Goal: Task Accomplishment & Management: Complete application form

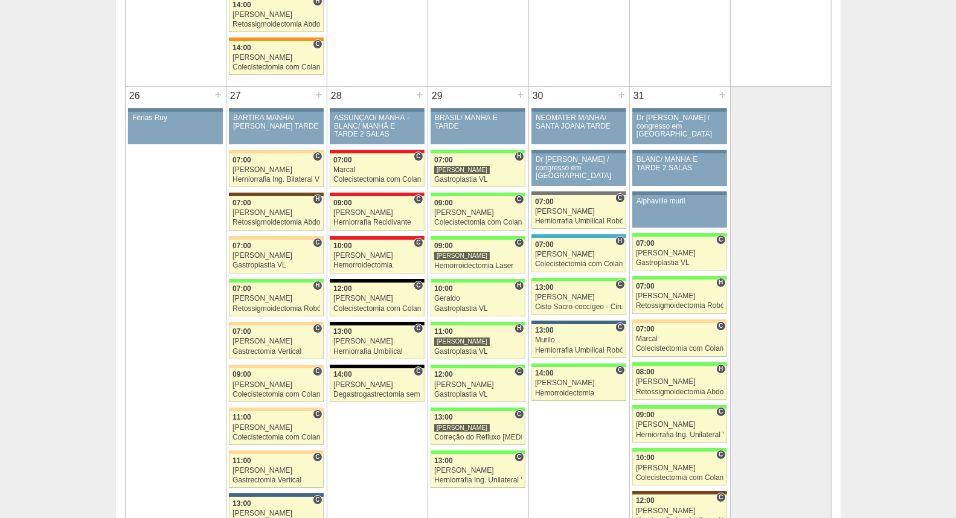
scroll to position [2484, 0]
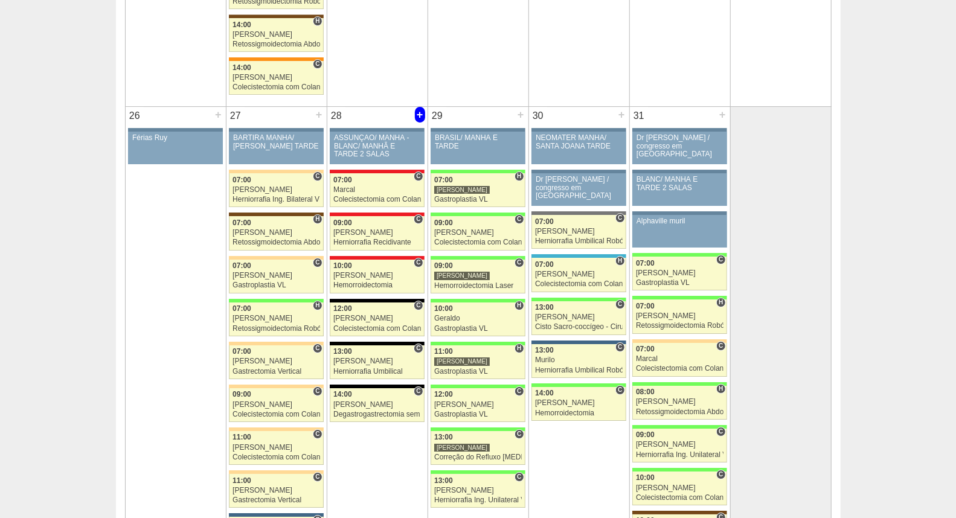
click at [420, 117] on div "+" at bounding box center [420, 115] width 10 height 16
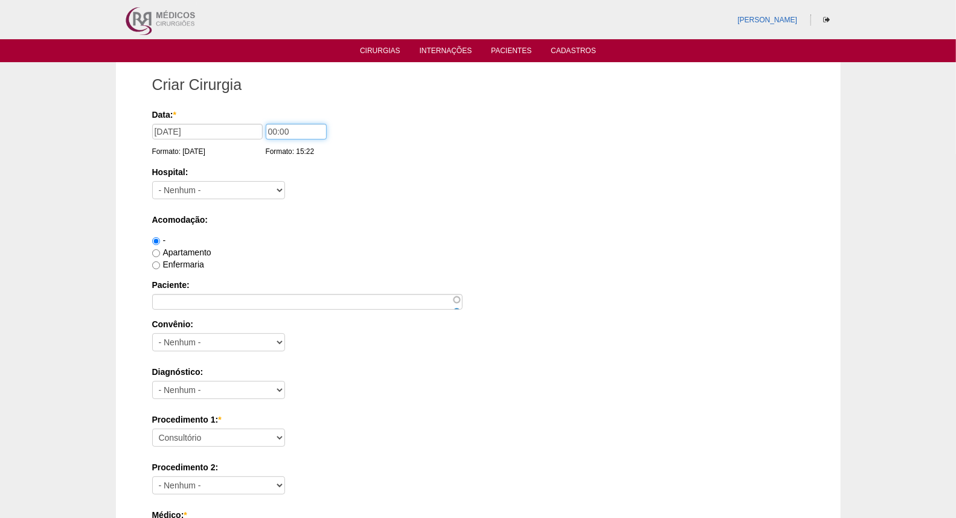
click at [274, 130] on input "00:00" at bounding box center [296, 132] width 61 height 16
click at [281, 130] on input "06:00" at bounding box center [296, 132] width 61 height 16
type input "06:30"
click at [219, 191] on select "- Nenhum - 9 de Julho Albert Einstein Alvorada América Assunção Bartira Benefic…" at bounding box center [218, 190] width 133 height 18
select select "5"
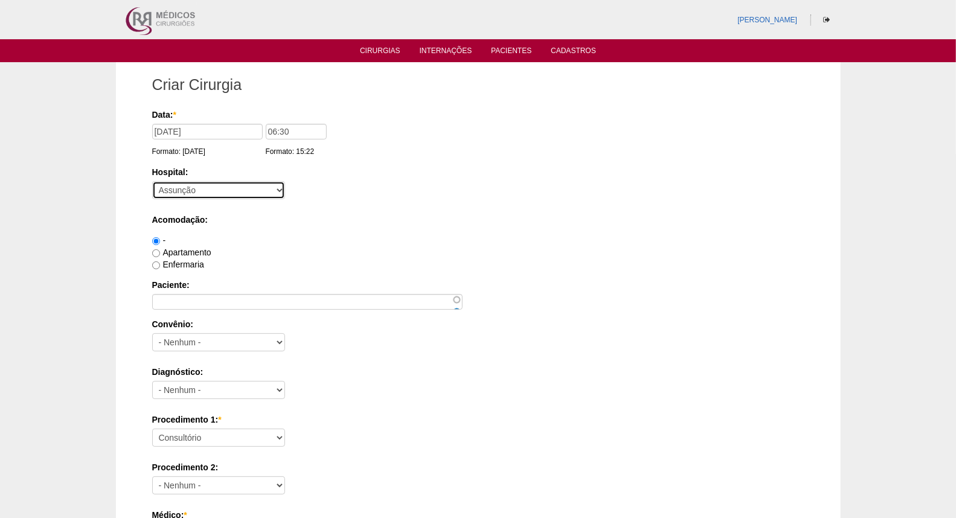
click at [152, 181] on select "- Nenhum - 9 de Julho Albert Einstein Alvorada América Assunção Bartira Benefic…" at bounding box center [218, 190] width 133 height 18
click at [158, 264] on input "Enfermaria" at bounding box center [156, 266] width 8 height 8
radio input "true"
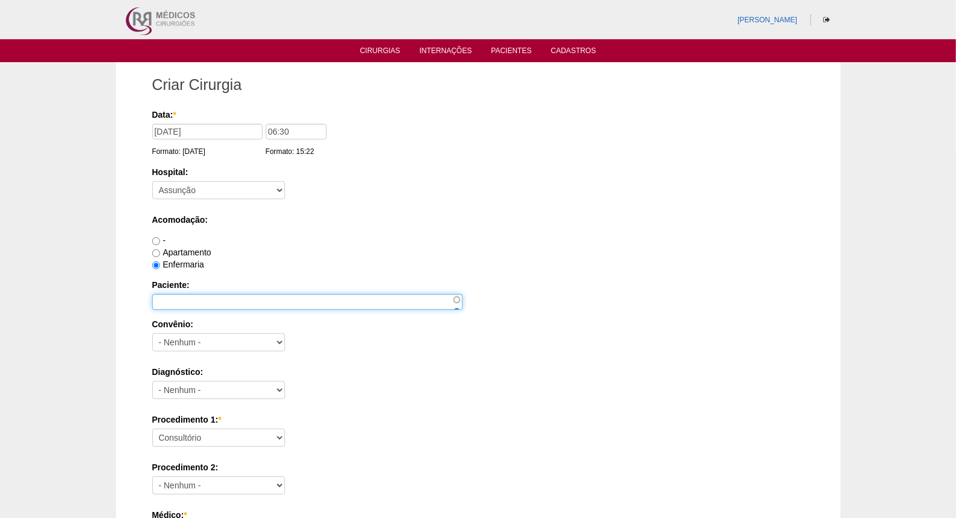
click at [179, 302] on input "Paciente:" at bounding box center [307, 302] width 311 height 16
paste input "Edina Veruza Cordeiro Diniz Ferrerira"
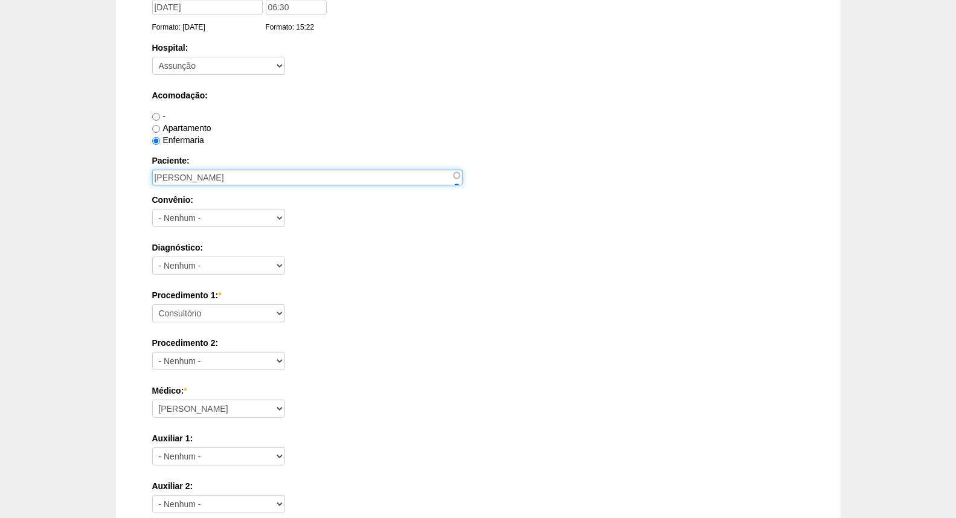
scroll to position [134, 0]
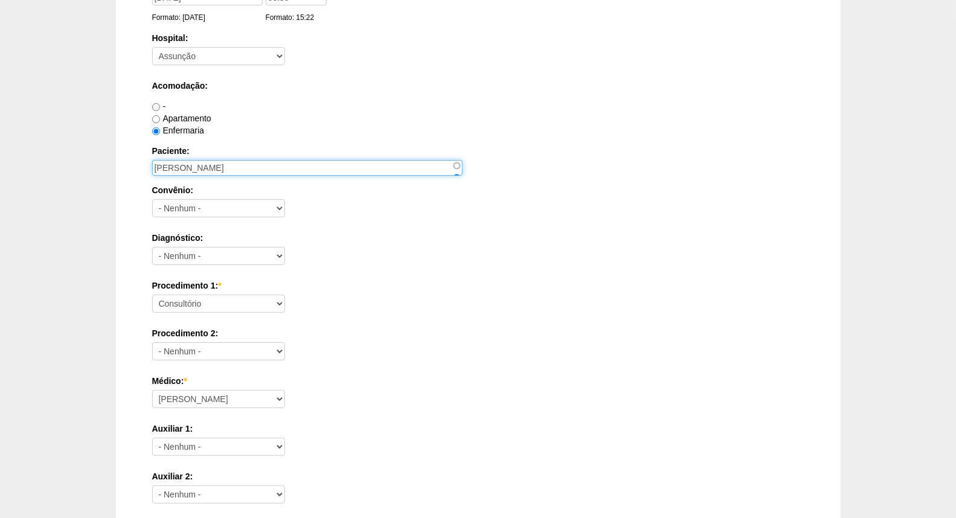
type input "Edina Veruza Cordeiro Diniz Ferrerira"
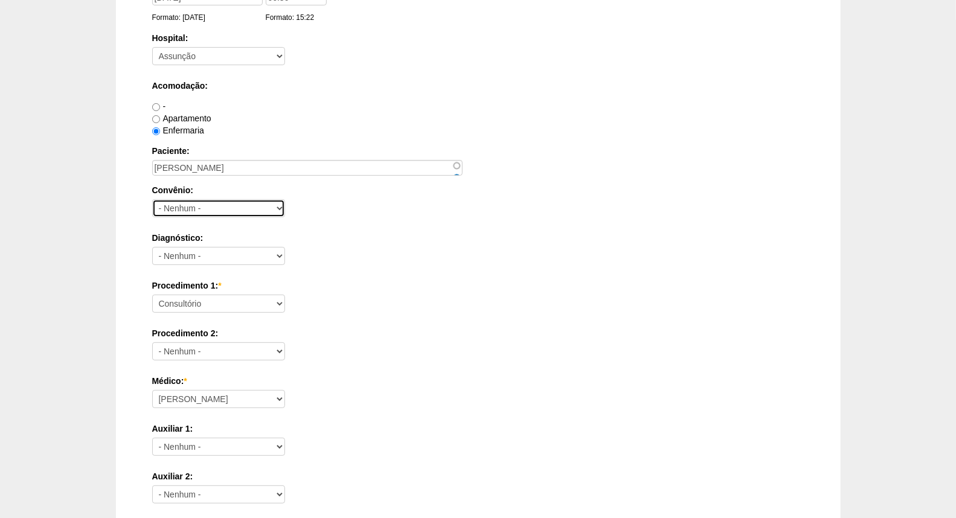
click at [197, 210] on select "- Nenhum - Abet Afresp Allianz Amil Blue Life Caasp Cabesp Caixa de Pensões Car…" at bounding box center [218, 208] width 133 height 18
select select "26"
click at [152, 199] on select "- Nenhum - Abet Afresp Allianz Amil Blue Life Caasp Cabesp Caixa de Pensões Car…" at bounding box center [218, 208] width 133 height 18
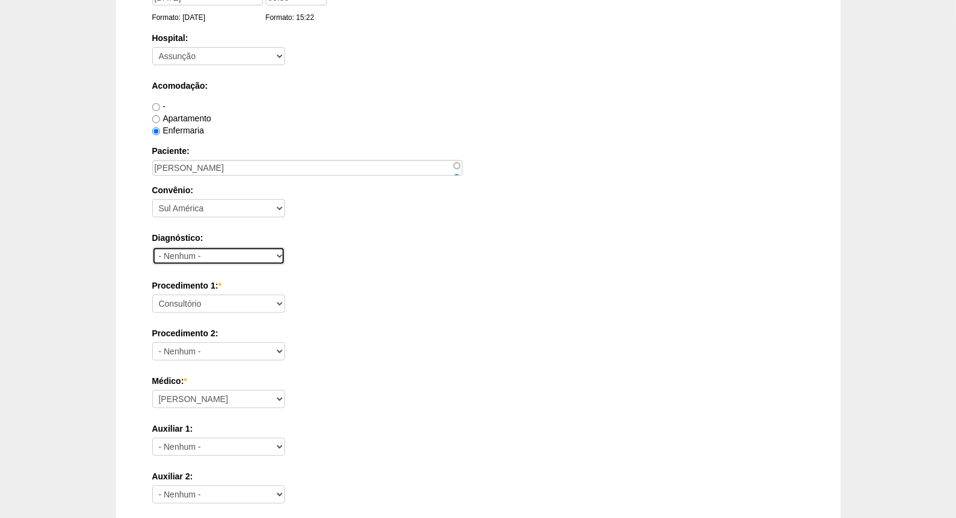
click at [186, 260] on select "- Nenhum - Abdome Agudo Abscesso Hepático Abscesso Perianal Abscesso Peritoneal…" at bounding box center [218, 256] width 133 height 18
click at [362, 262] on div "Diagnóstico: - Nenhum - Abdome Agudo Abscesso Hepático Abscesso Perianal Absces…" at bounding box center [478, 251] width 652 height 39
click at [269, 257] on select "- Nenhum - Abdome Agudo Abscesso Hepático Abscesso Perianal Abscesso Peritoneal…" at bounding box center [218, 256] width 133 height 18
select select "12"
click at [152, 247] on select "- Nenhum - Abdome Agudo Abscesso Hepático Abscesso Perianal Abscesso Peritoneal…" at bounding box center [218, 256] width 133 height 18
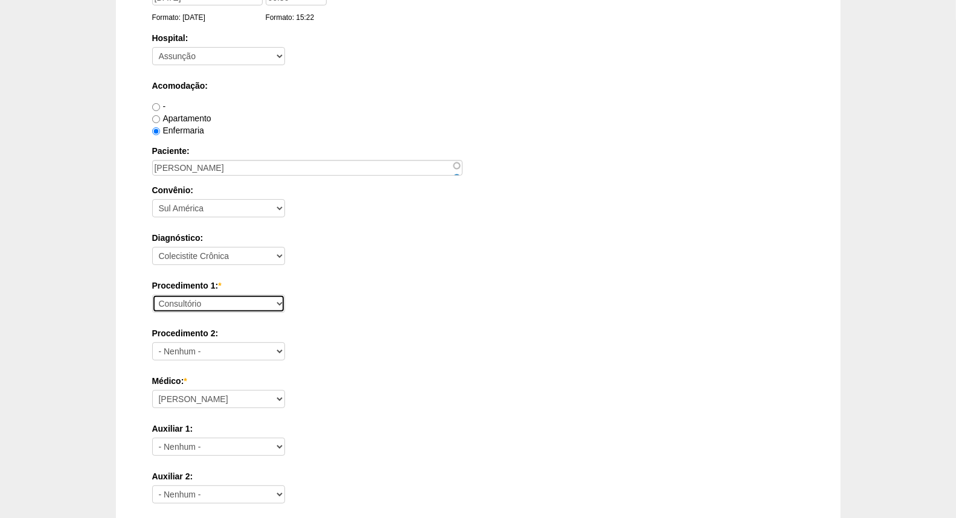
click at [227, 303] on select "Consultório Abscesso Hepático - Drenagem Abscesso perianal Amputação Abdômino P…" at bounding box center [218, 304] width 133 height 18
select select "3735"
click at [152, 295] on select "Consultório Abscesso Hepático - Drenagem Abscesso perianal Amputação Abdômino P…" at bounding box center [218, 304] width 133 height 18
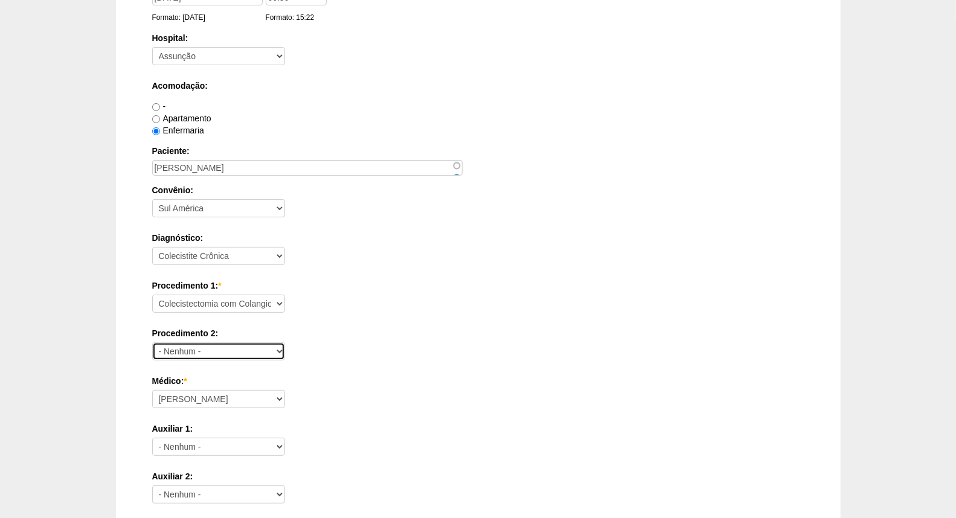
click at [222, 349] on select "- Nenhum - Consultório Abscesso Hepático - Drenagem Abscesso perianal Amputação…" at bounding box center [218, 352] width 133 height 18
select select "3739"
click at [152, 343] on select "- Nenhum - Consultório Abscesso Hepático - Drenagem Abscesso perianal Amputação…" at bounding box center [218, 352] width 133 height 18
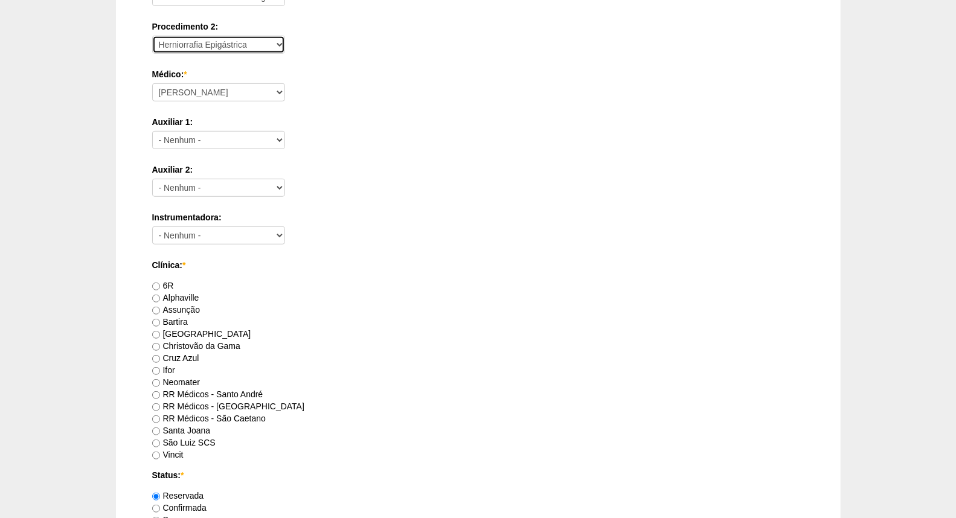
scroll to position [469, 0]
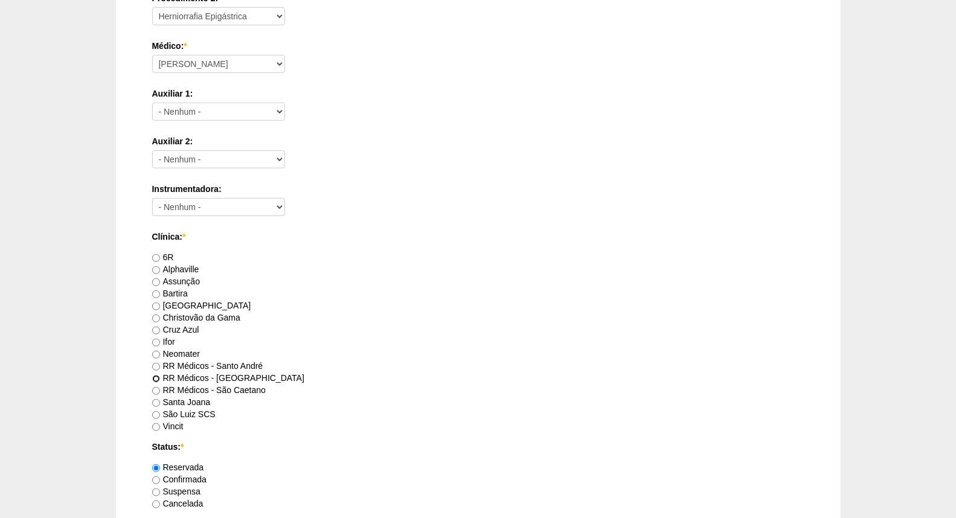
click at [157, 375] on input "RR Médicos - São Bernardo do Campo" at bounding box center [156, 379] width 8 height 8
radio input "true"
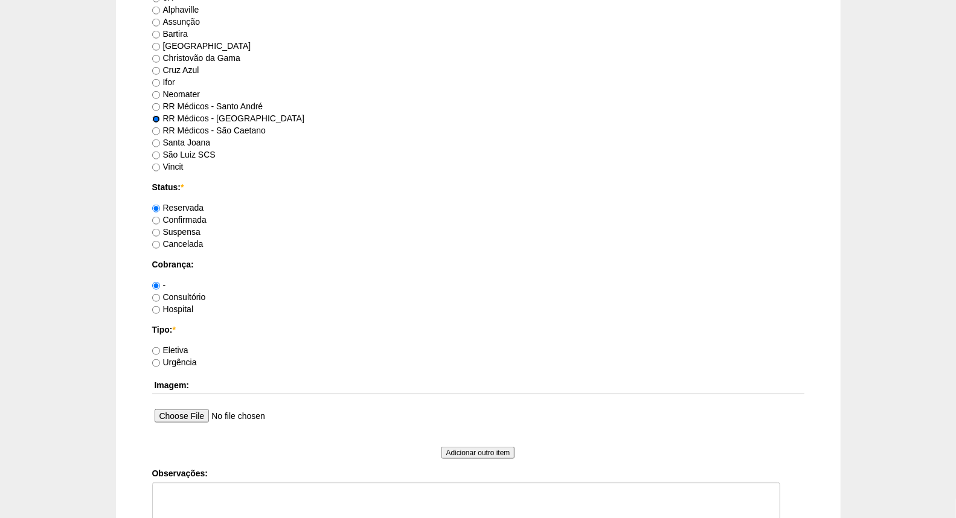
scroll to position [738, 0]
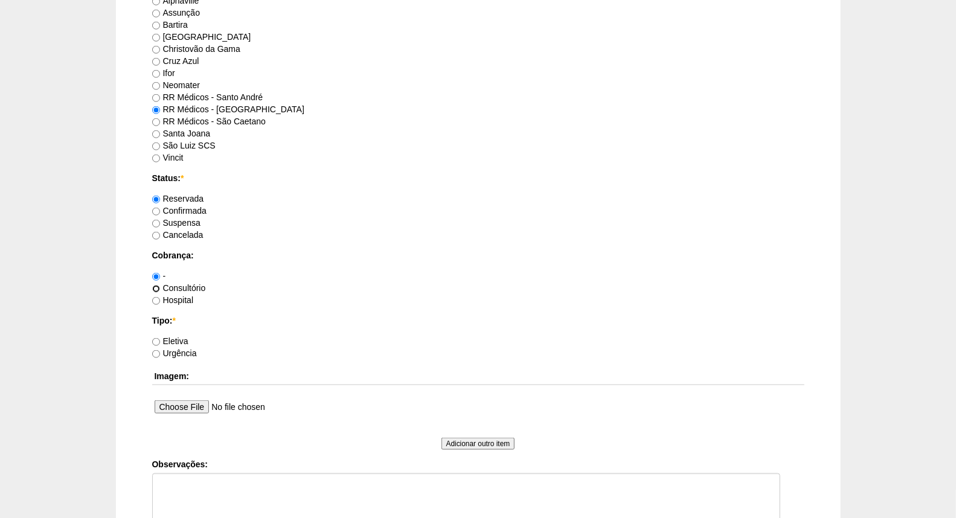
click at [155, 289] on input "Consultório" at bounding box center [156, 289] width 8 height 8
radio input "true"
click at [153, 343] on input "Eletiva" at bounding box center [156, 342] width 8 height 8
radio input "true"
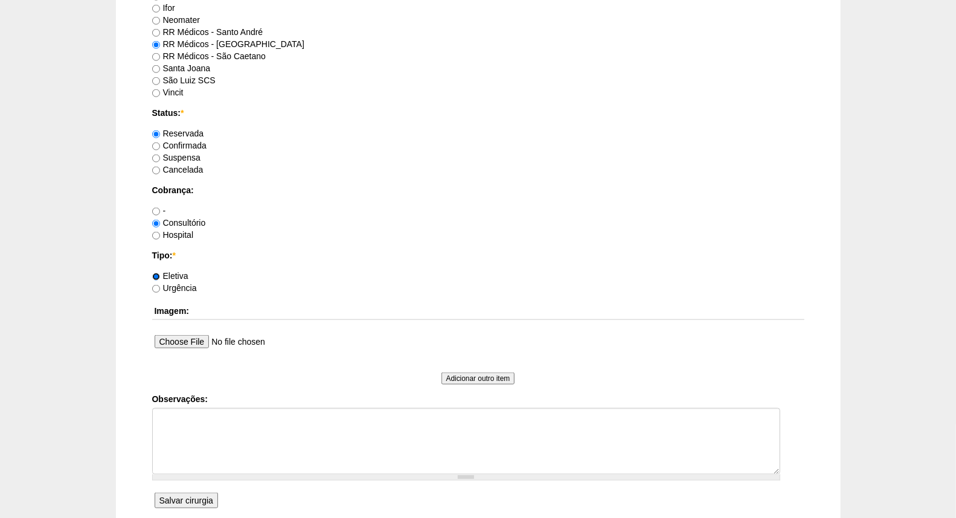
scroll to position [910, 0]
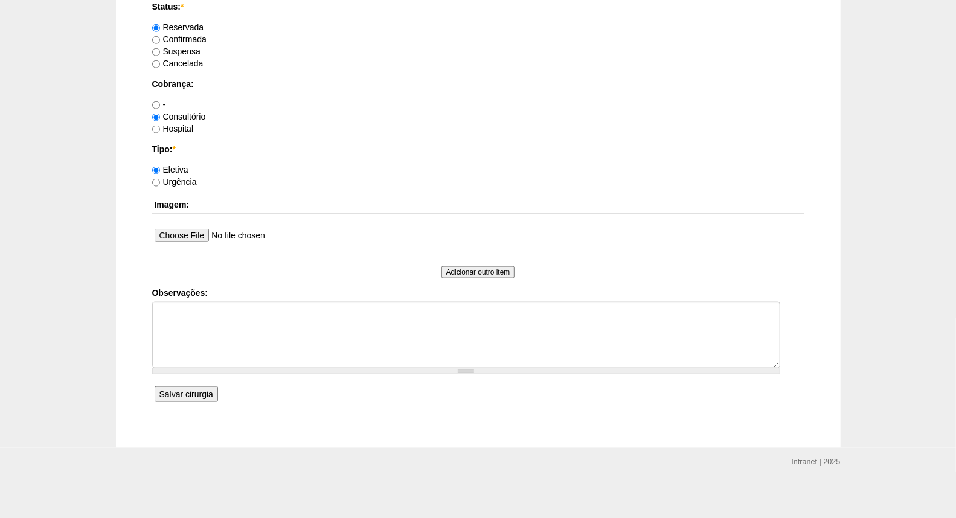
click at [185, 388] on input "Salvar cirurgia" at bounding box center [186, 395] width 63 height 16
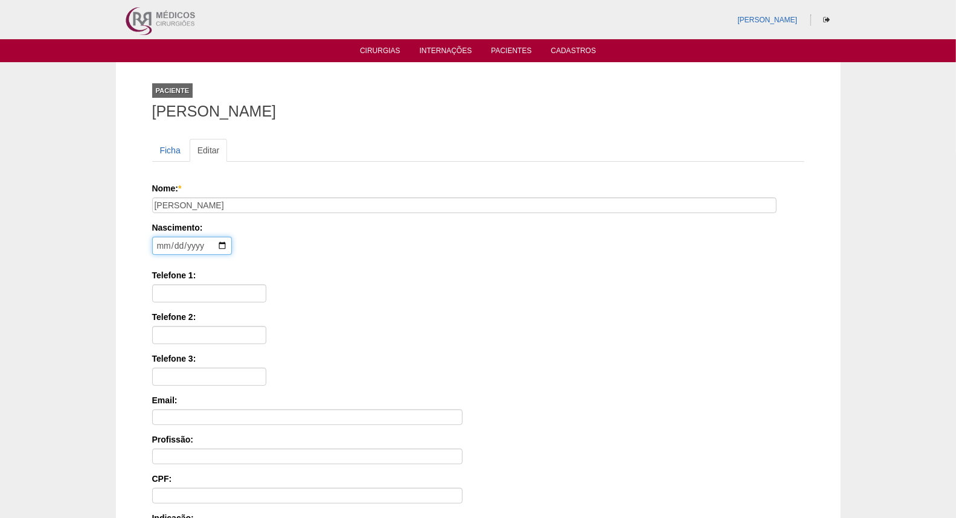
click at [161, 242] on input "date" at bounding box center [192, 246] width 80 height 18
type input "1977-03-15"
click at [167, 298] on input "Telefone 1:" at bounding box center [209, 294] width 114 height 18
paste input "98281-9463"
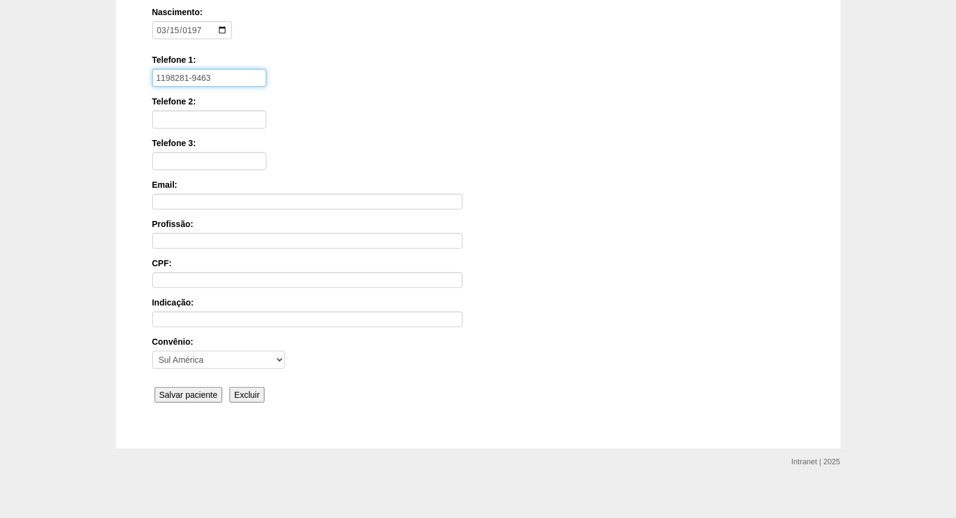
scroll to position [218, 0]
type input "1198281-9463"
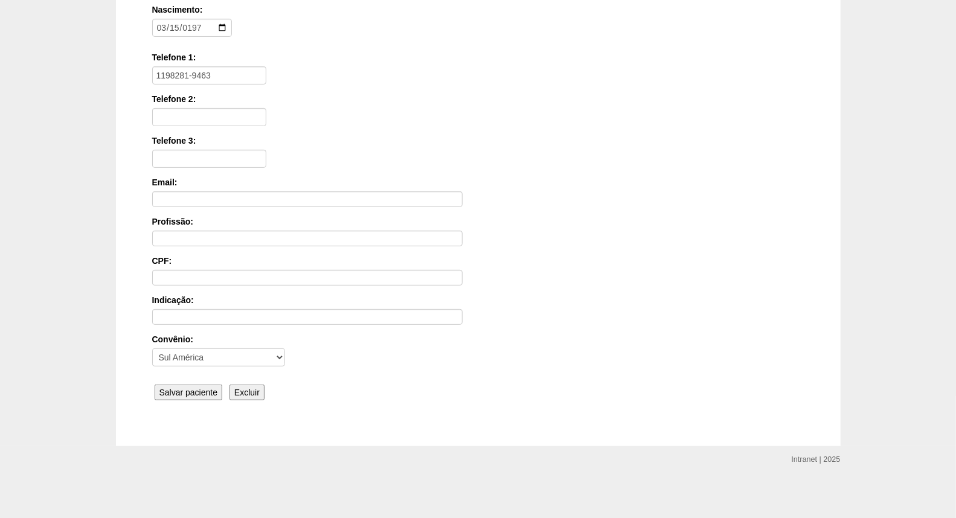
click at [189, 390] on input "Salvar paciente" at bounding box center [189, 393] width 68 height 16
